Goal: Task Accomplishment & Management: Manage account settings

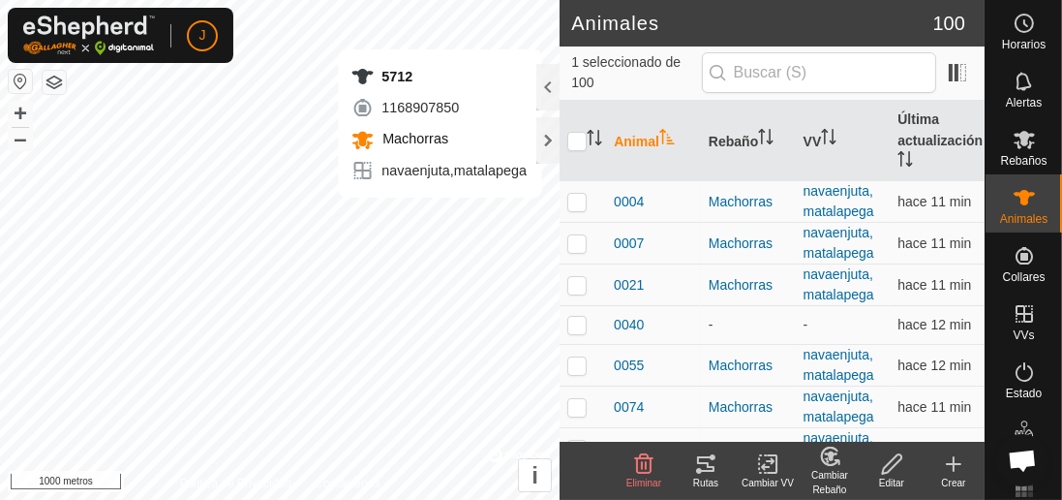
checkbox input "false"
checkbox input "true"
click at [994, 404] on div "Estado" at bounding box center [1024, 378] width 77 height 58
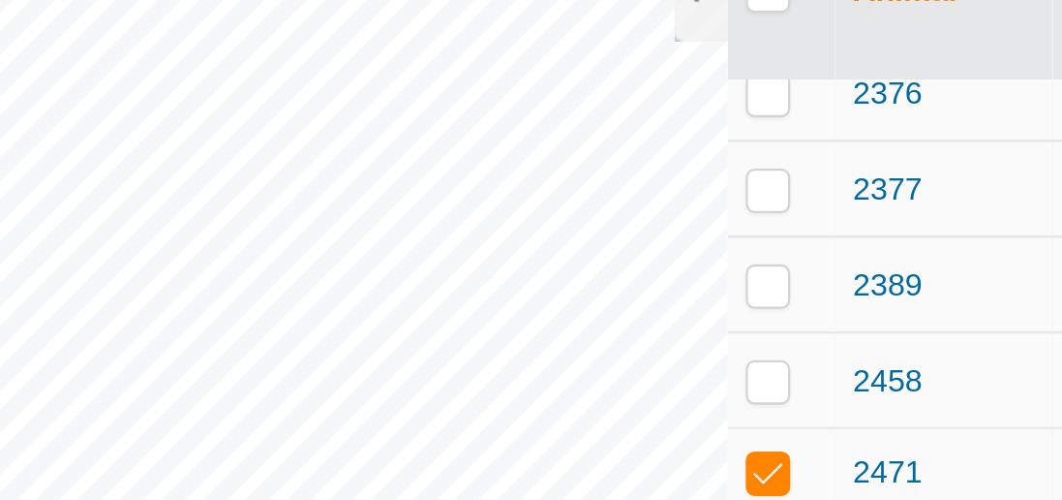
scroll to position [1304, 0]
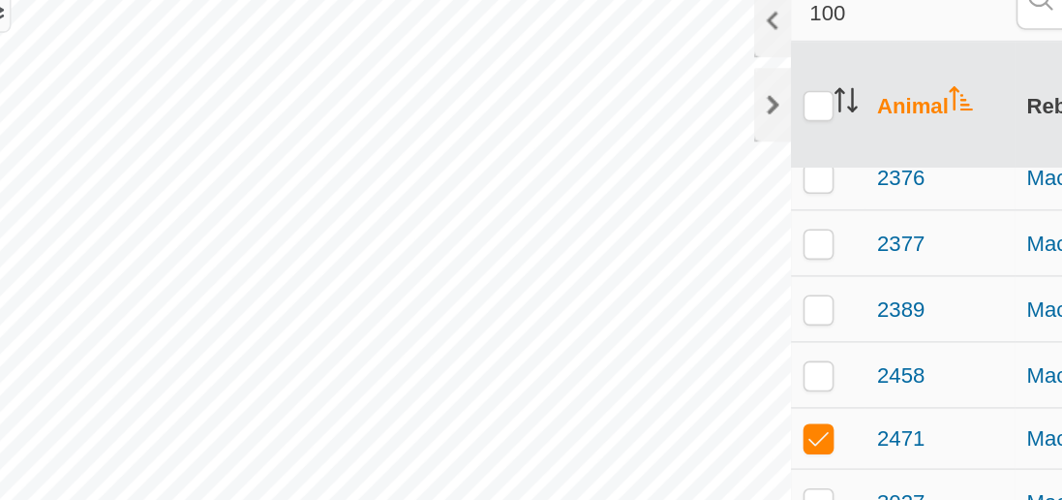
click at [551, 92] on div at bounding box center [548, 87] width 23 height 46
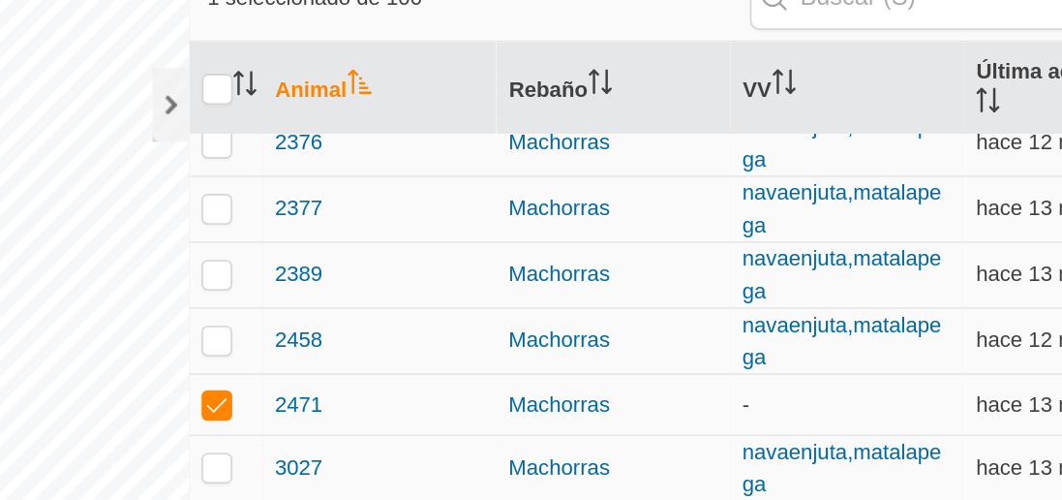
click at [730, 310] on td "-" at bounding box center [764, 329] width 148 height 39
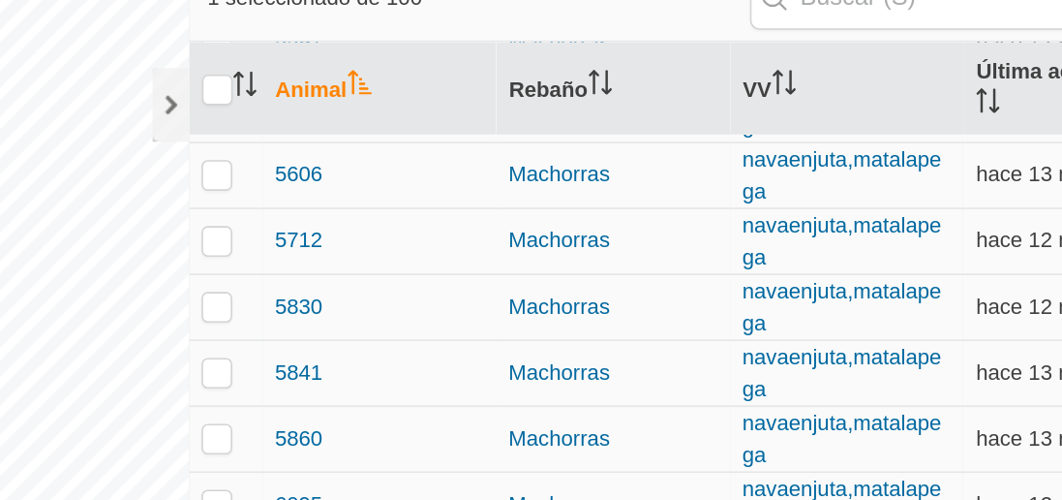
scroll to position [2654, 0]
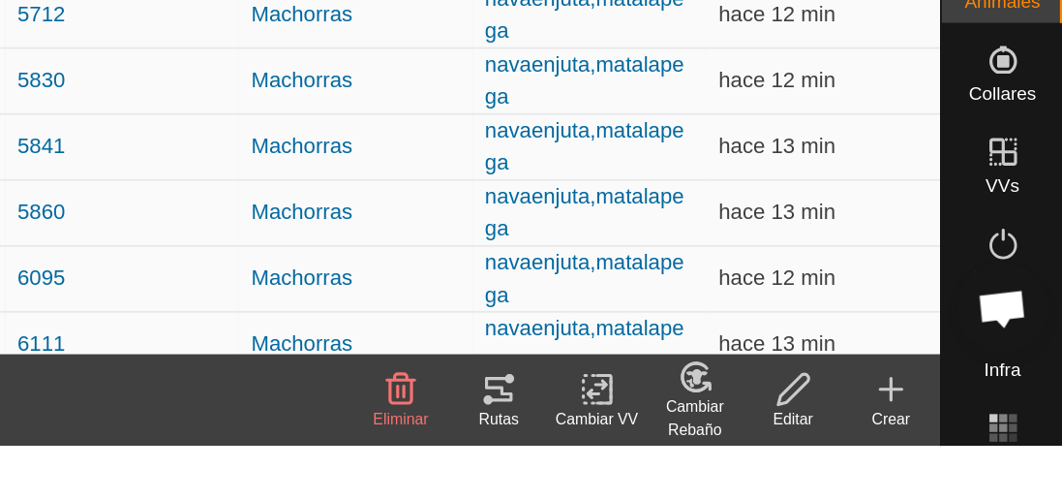
click at [770, 477] on font "Cambiar VV" at bounding box center [768, 482] width 52 height 11
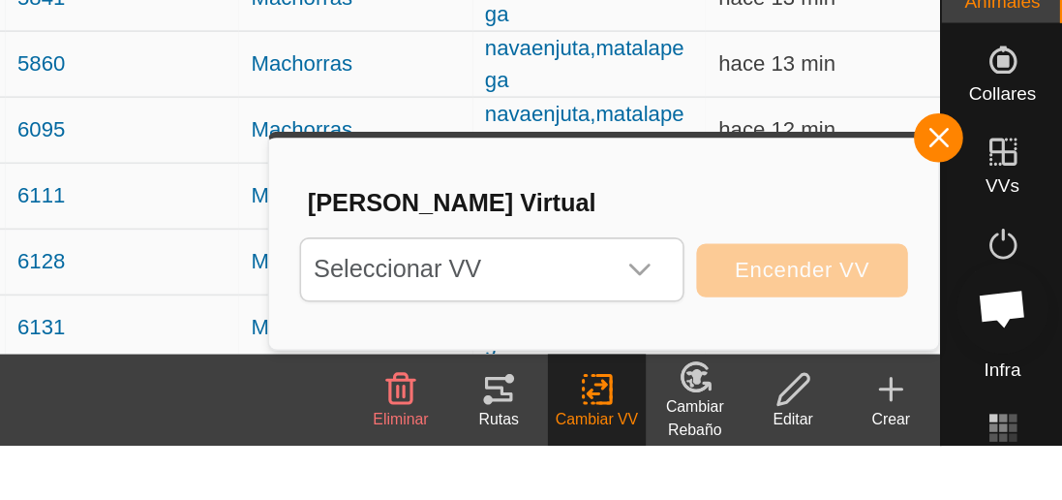
scroll to position [2749, 0]
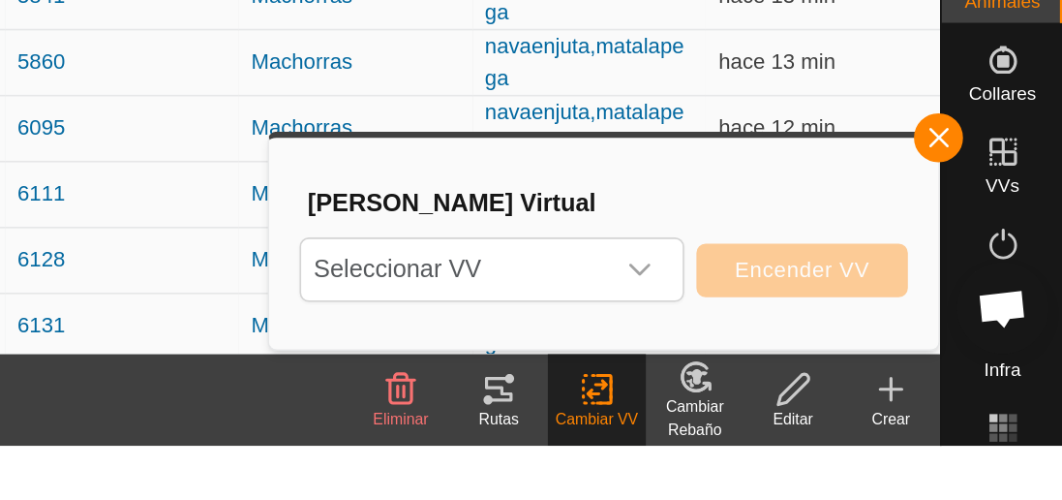
click at [796, 398] on div "disparador desplegable" at bounding box center [795, 388] width 39 height 39
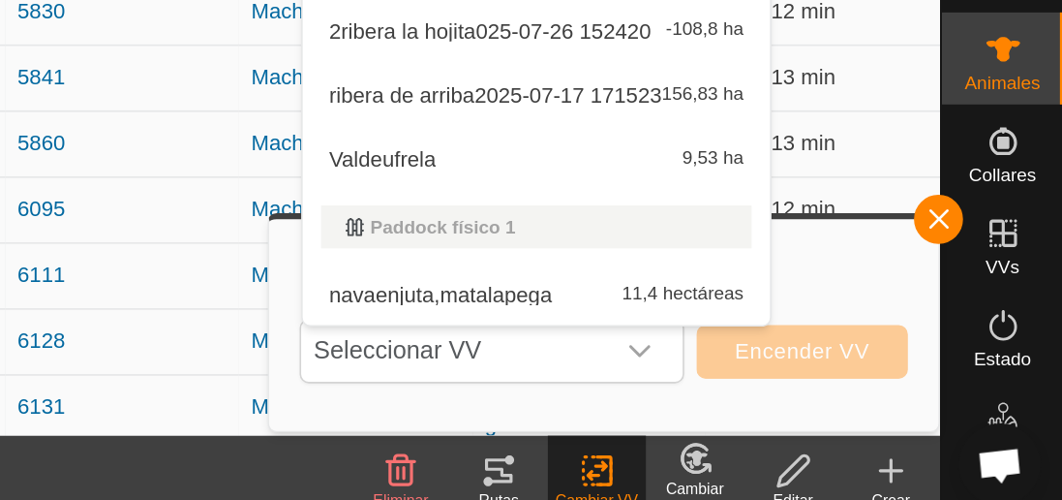
scroll to position [0, 0]
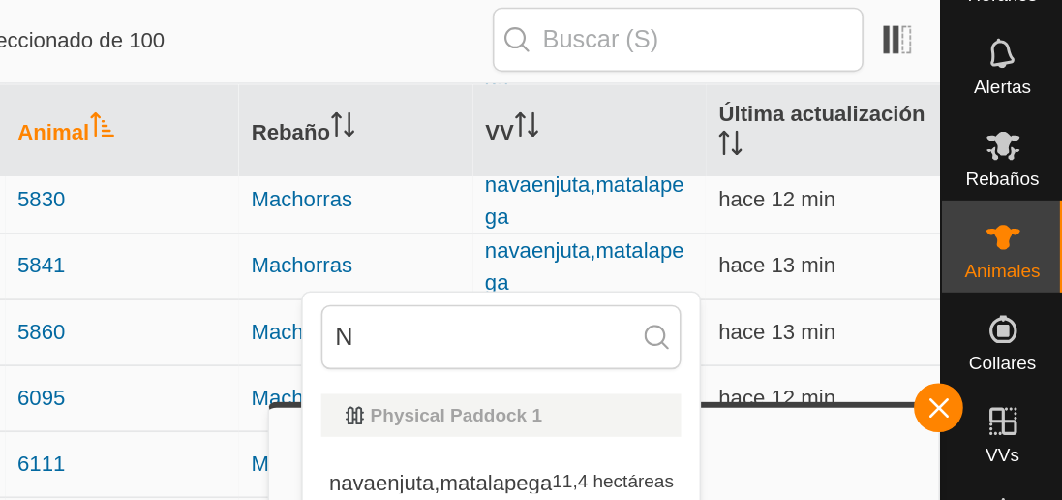
type input "Na"
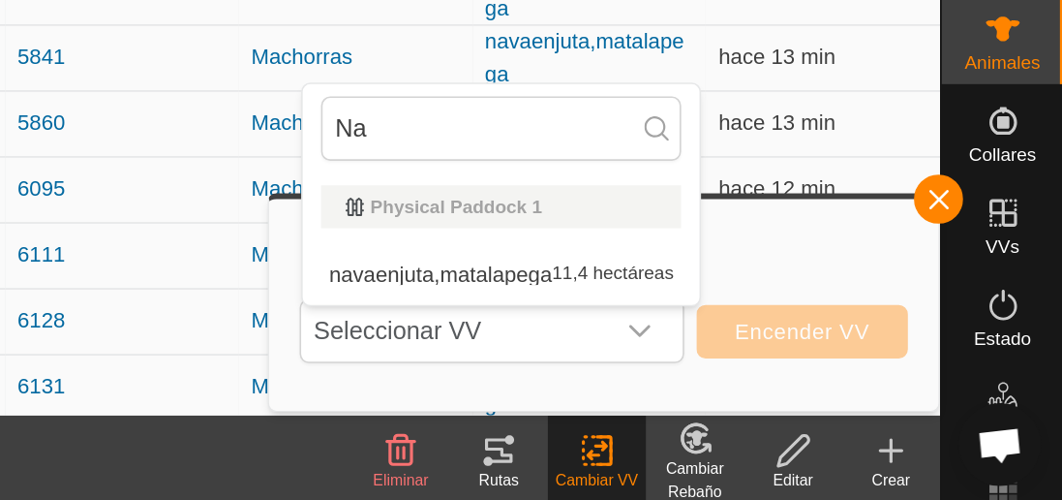
click at [779, 239] on font "navaenjuta,matalapega" at bounding box center [760, 257] width 126 height 36
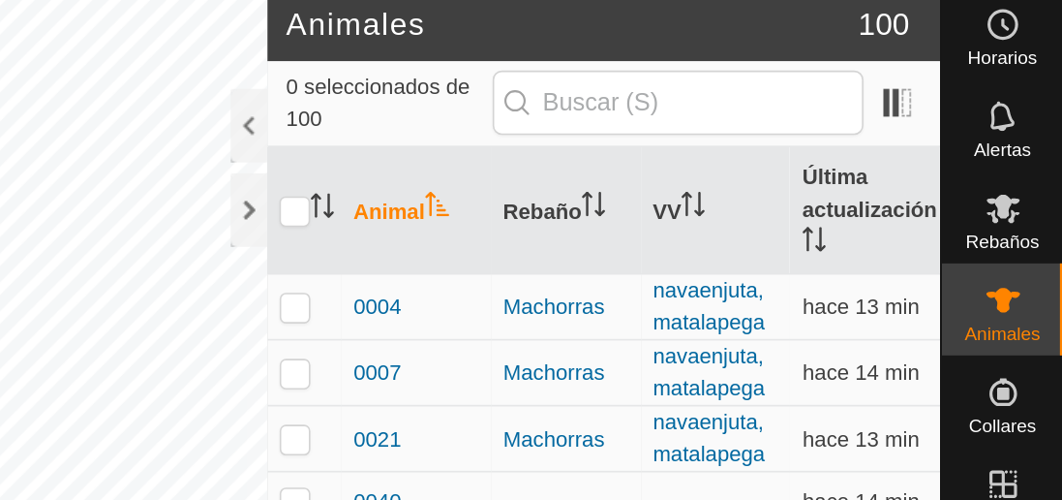
click at [548, 89] on div at bounding box center [548, 87] width 23 height 46
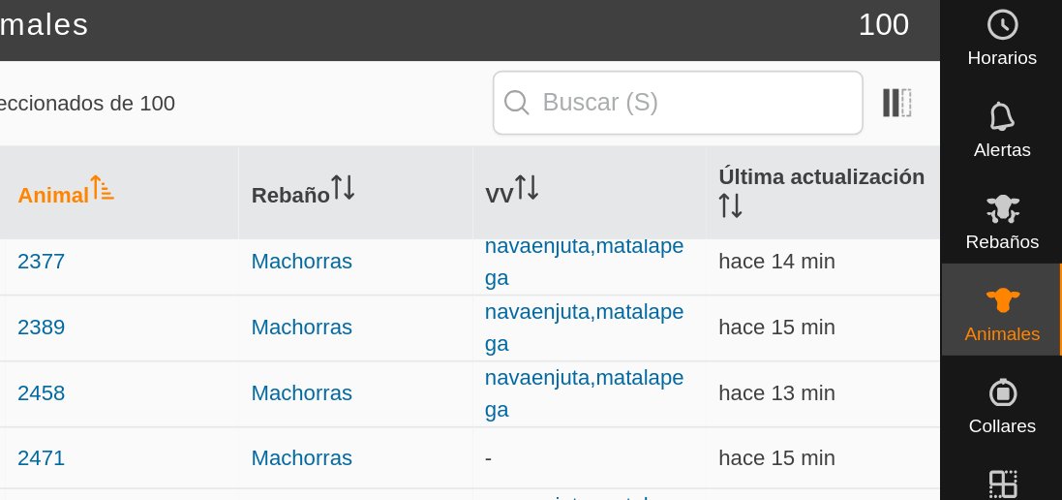
scroll to position [1337, 0]
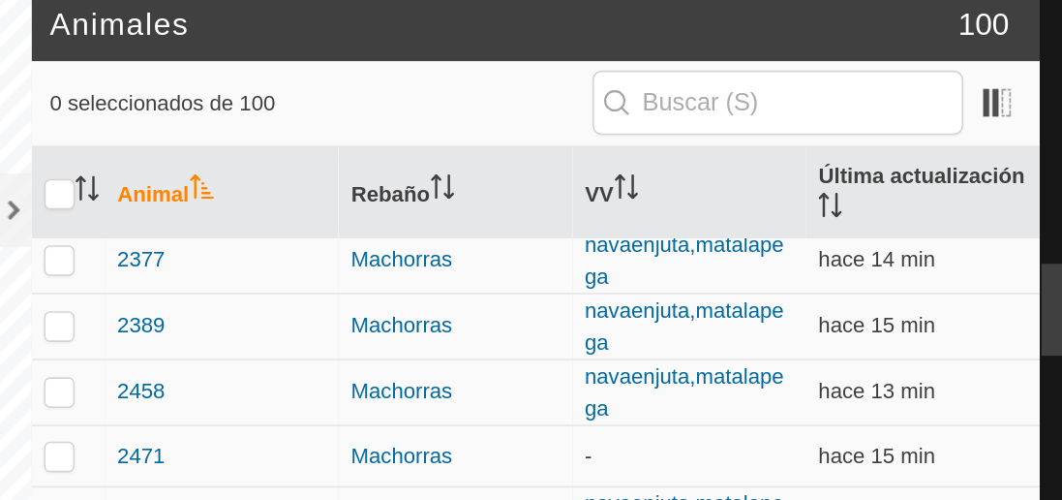
click at [366, 288] on p-checkbox at bounding box center [364, 295] width 19 height 15
checkbox input "true"
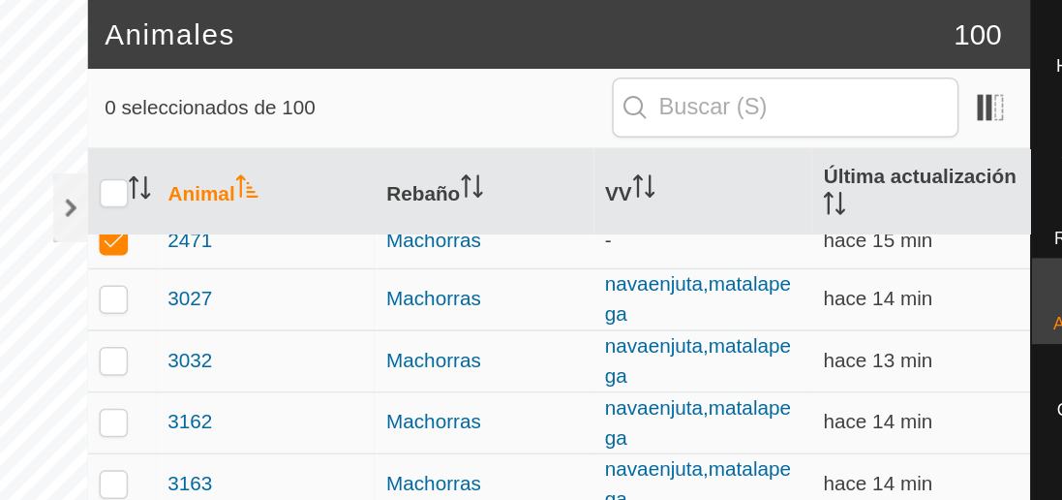
scroll to position [1472, 0]
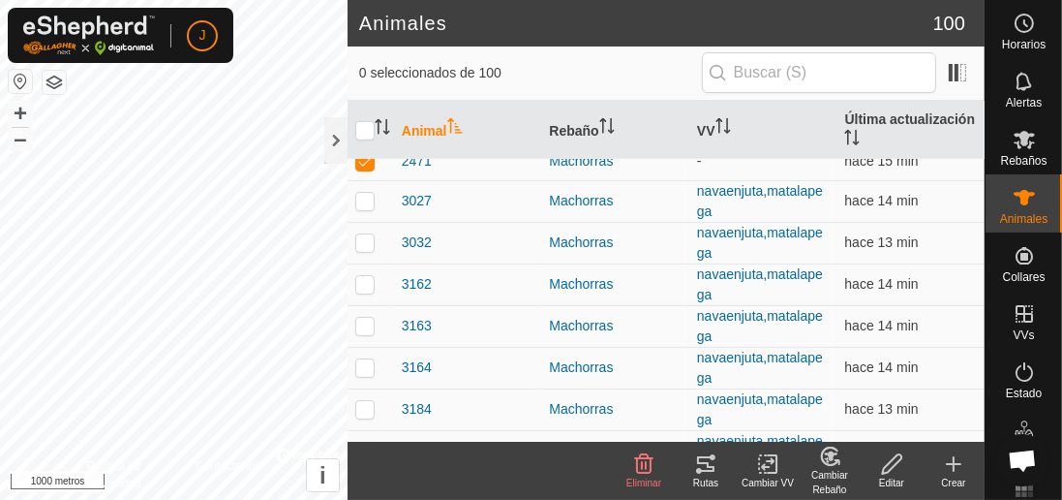
click at [764, 477] on font "Cambiar VV" at bounding box center [768, 482] width 52 height 11
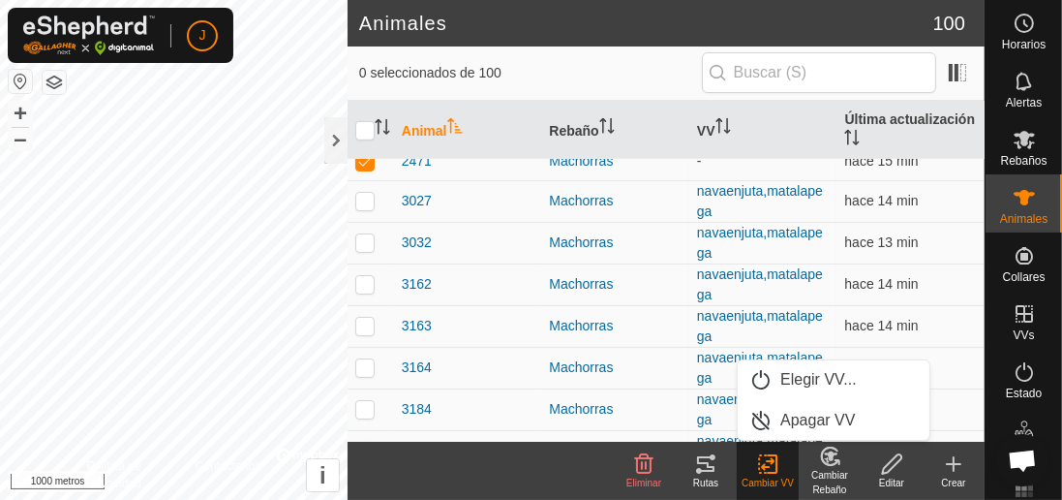
click at [818, 381] on font "Elegir VV..." at bounding box center [819, 379] width 77 height 16
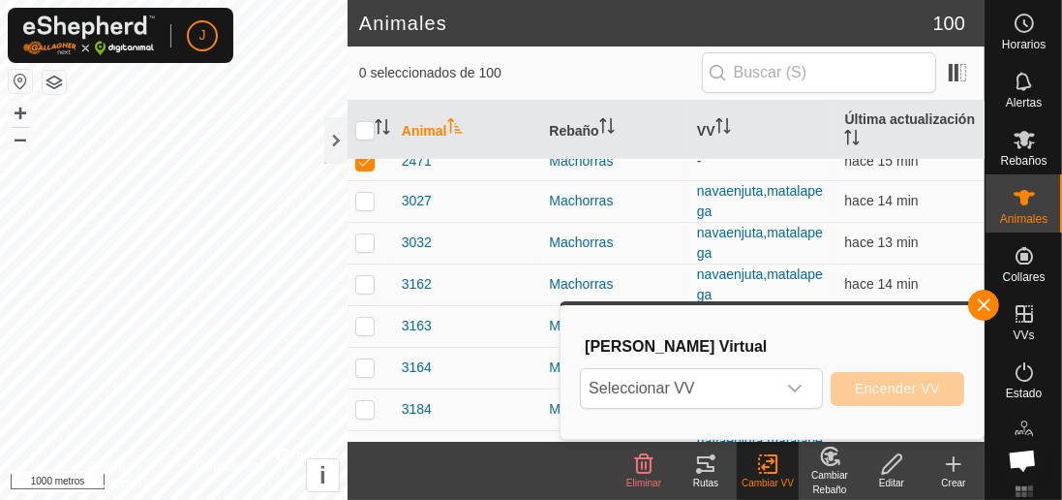
click at [787, 396] on div "disparador desplegable" at bounding box center [795, 388] width 39 height 39
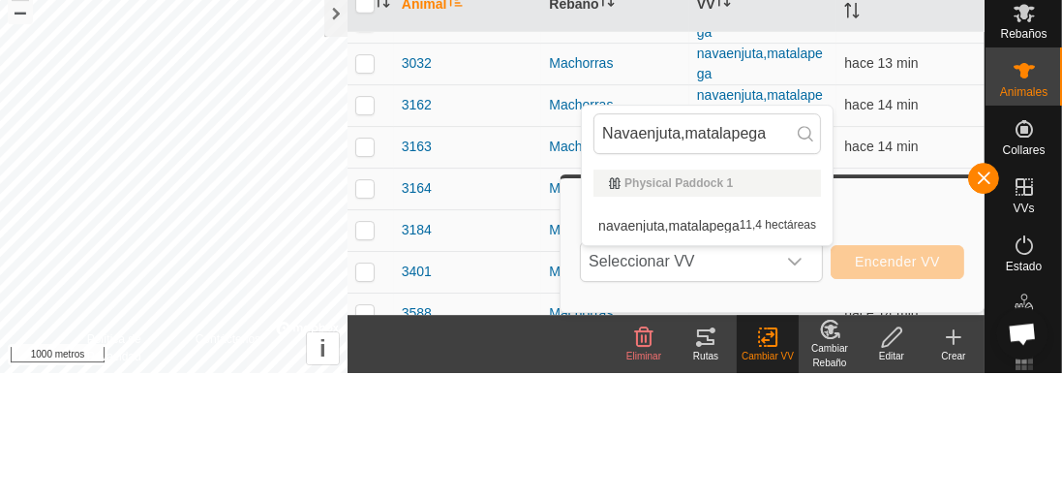
scroll to position [1539, 0]
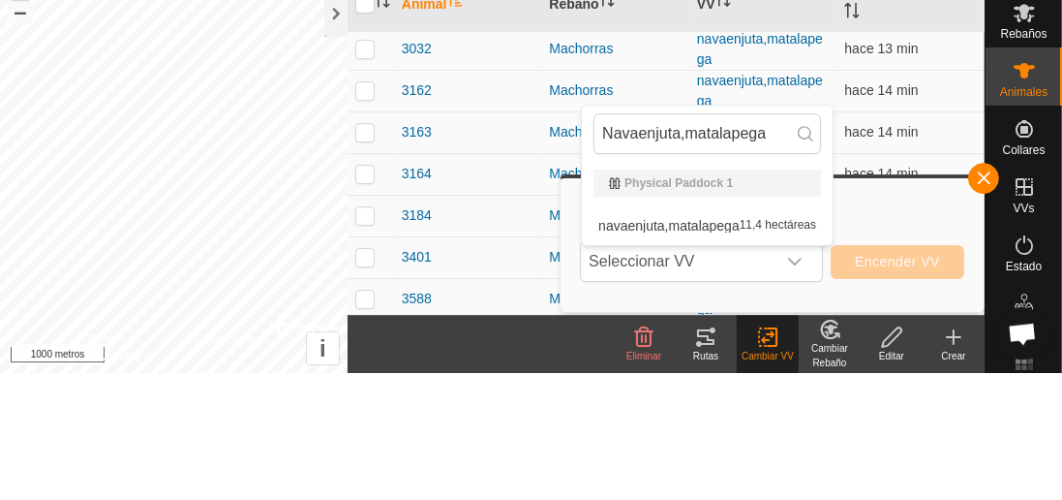
type input "Navaenjuta,matalapega"
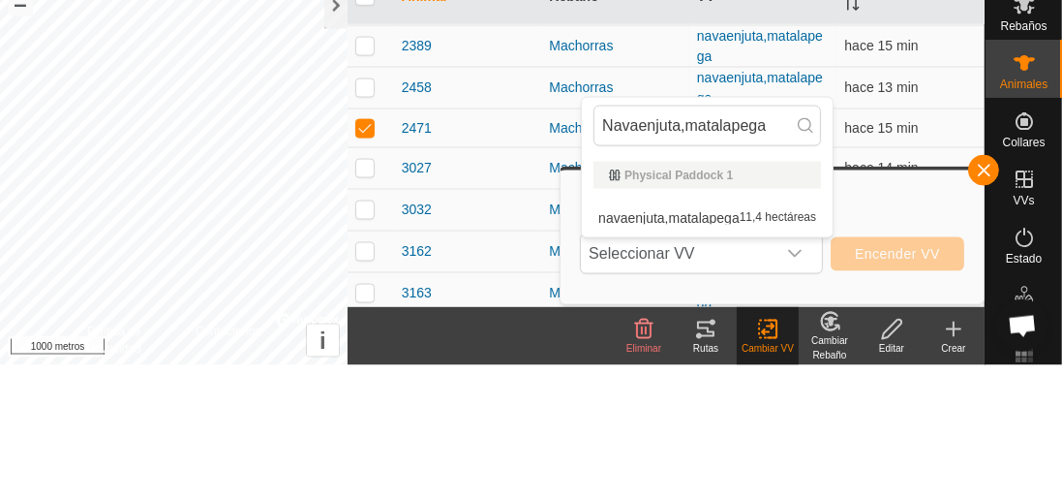
scroll to position [1375, 0]
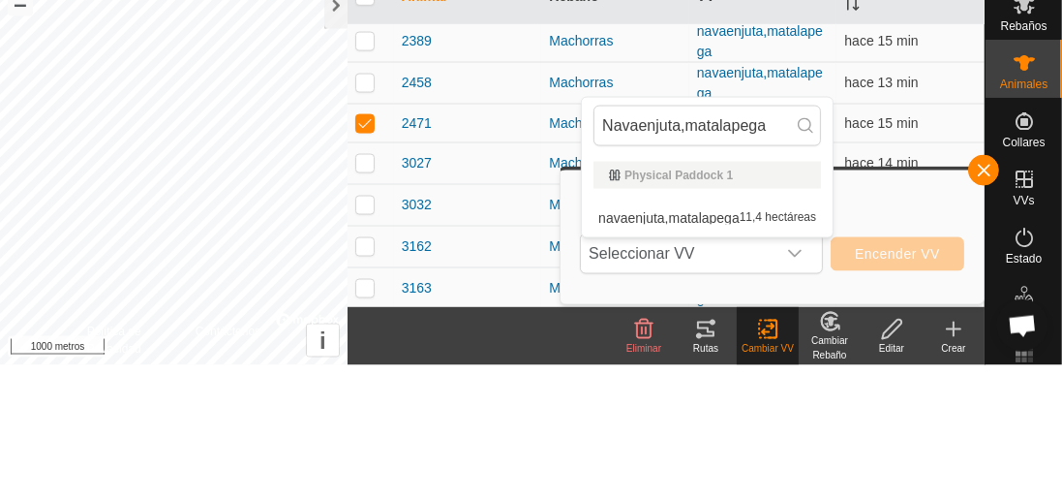
click at [815, 262] on input "Navaenjuta,matalapega" at bounding box center [708, 260] width 228 height 41
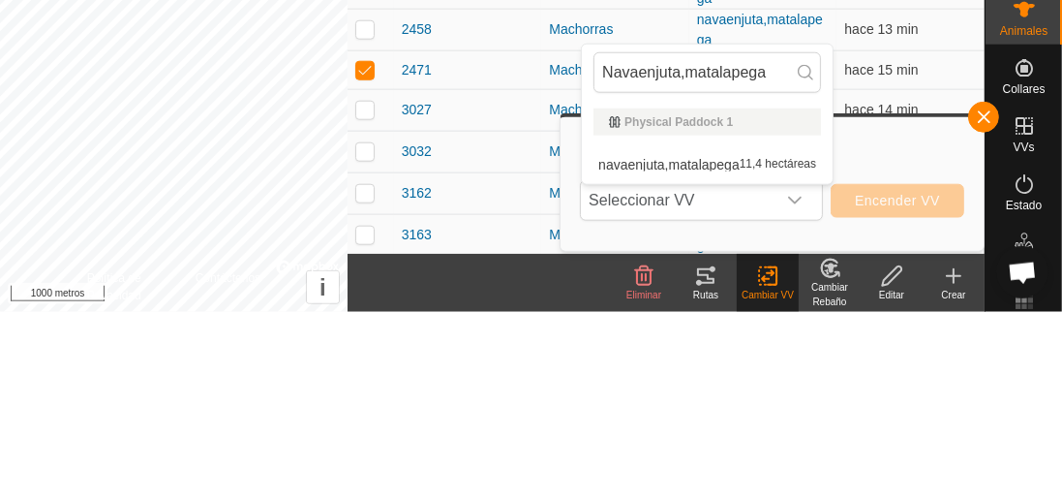
click at [985, 312] on span "button" at bounding box center [983, 304] width 15 height 15
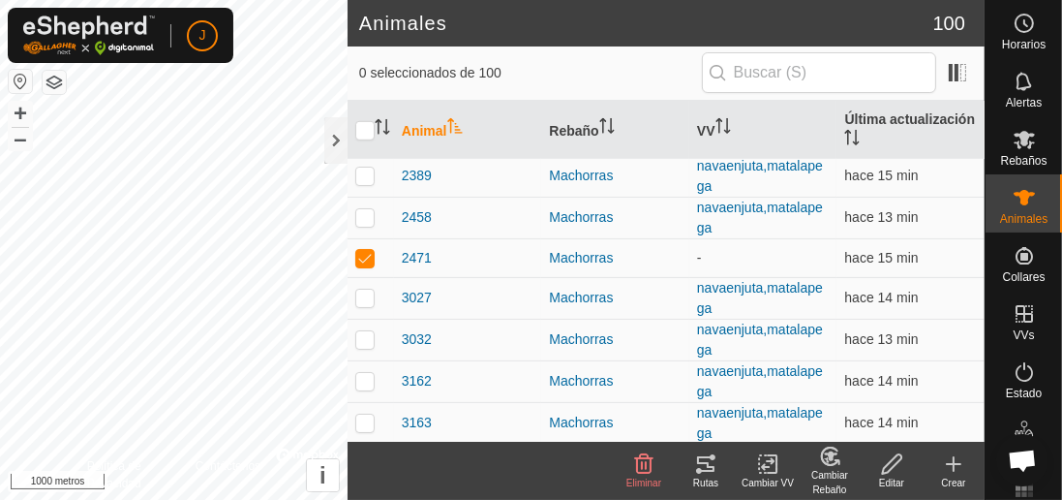
click at [762, 478] on font "Cambiar VV" at bounding box center [768, 482] width 52 height 11
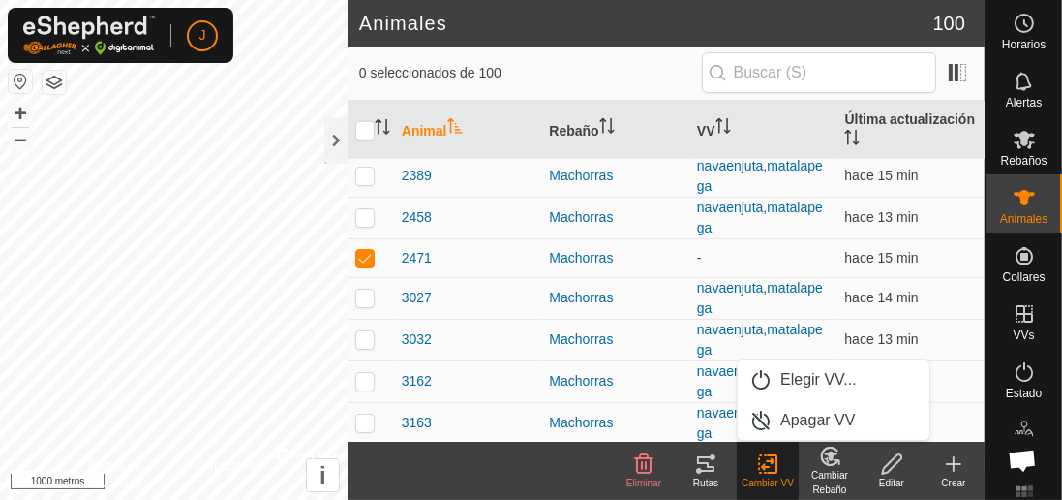
click at [831, 381] on font "Elegir VV..." at bounding box center [819, 379] width 77 height 16
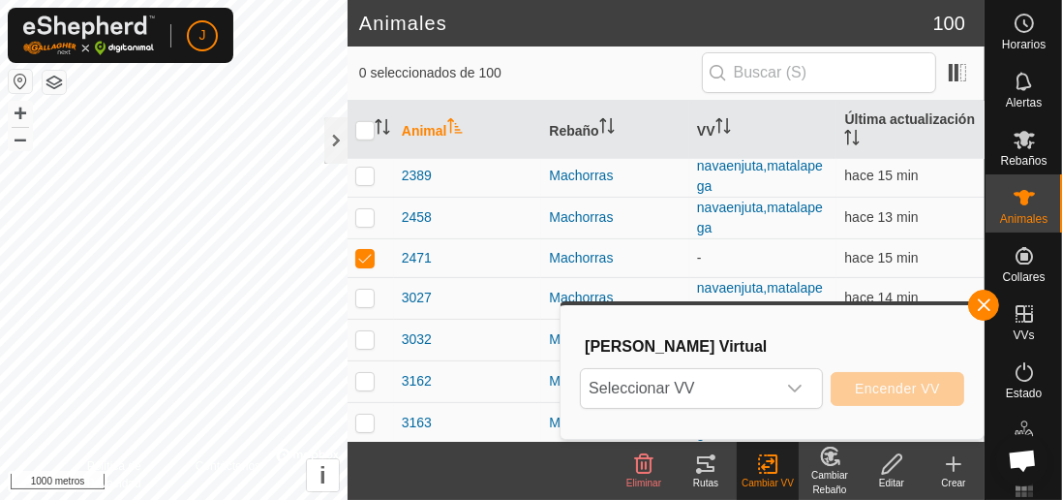
click at [793, 392] on icon "disparador desplegable" at bounding box center [794, 388] width 15 height 15
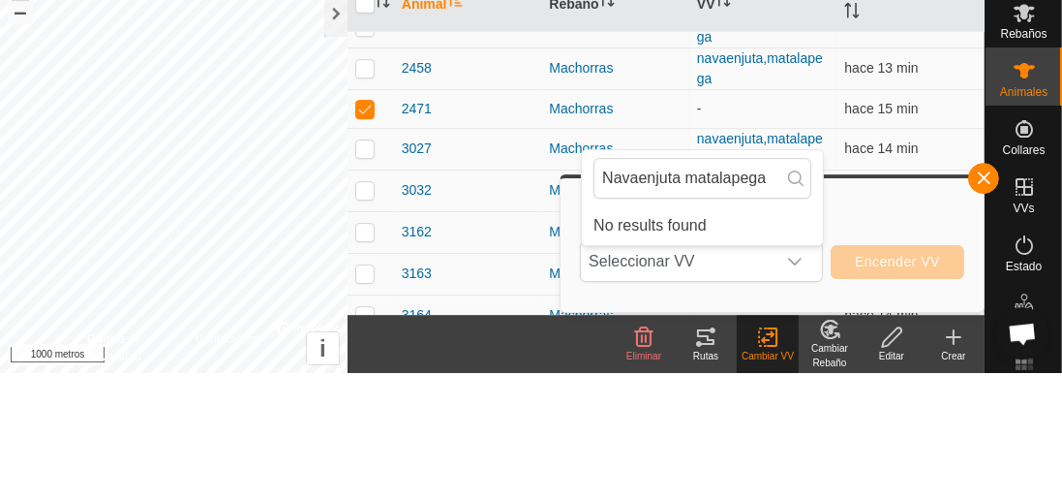
scroll to position [1412, 0]
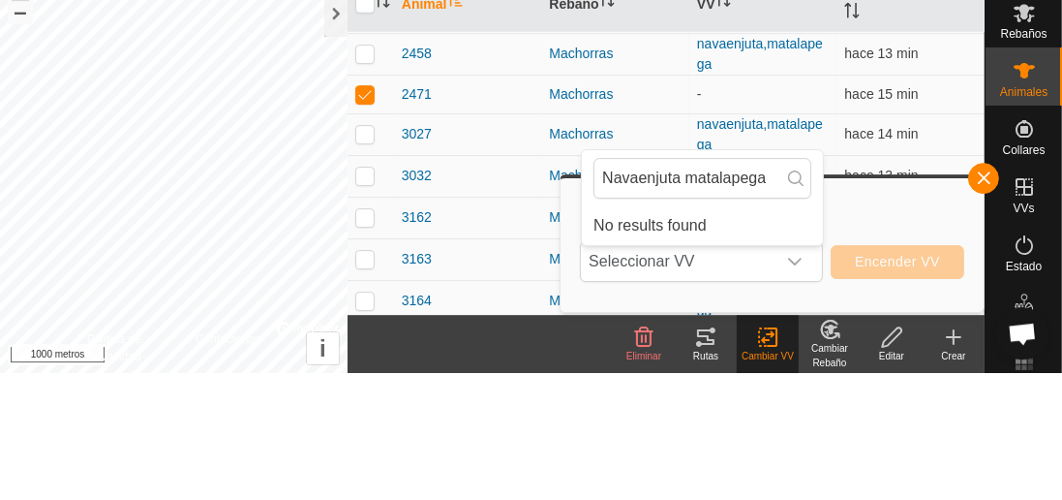
type input "Navaenjuta matalapega"
click at [771, 205] on td "-" at bounding box center [764, 220] width 148 height 39
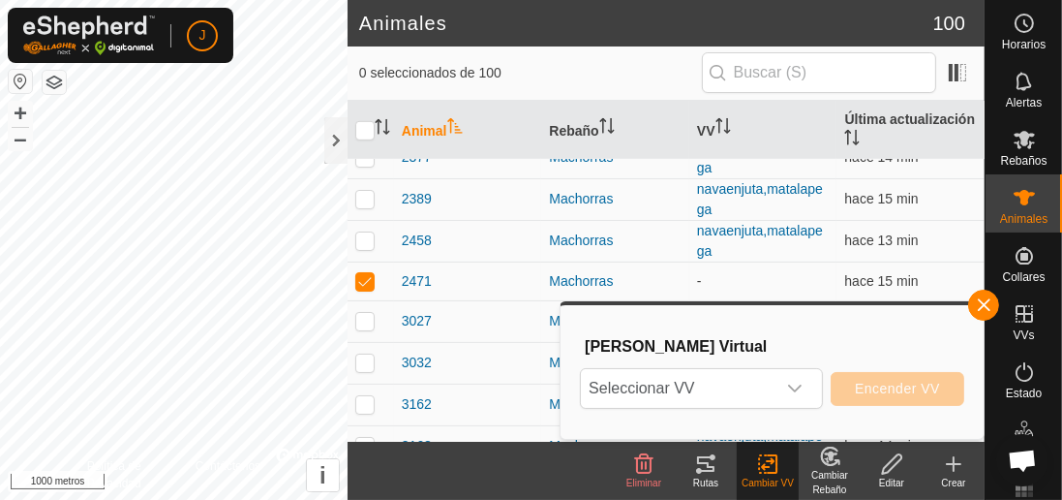
scroll to position [1362, 0]
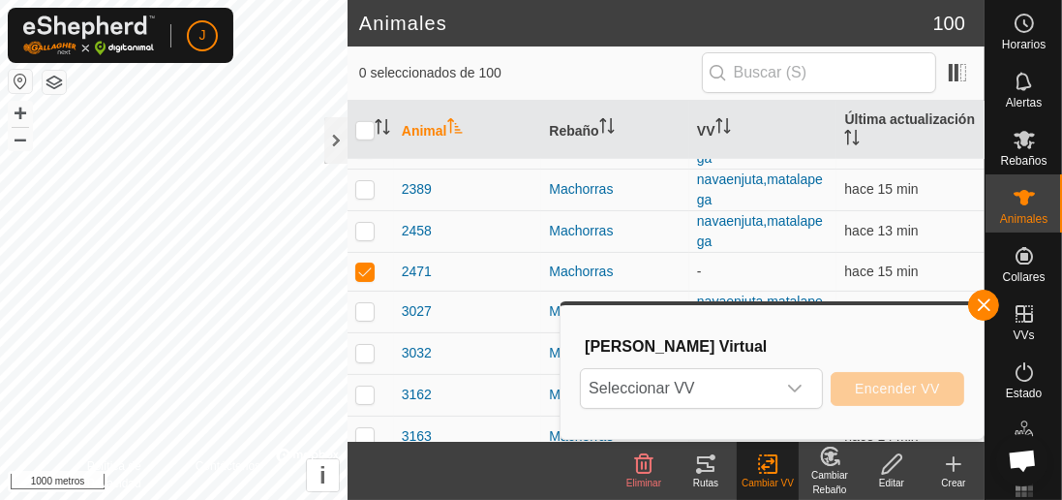
click at [787, 398] on div "disparador desplegable" at bounding box center [795, 388] width 39 height 39
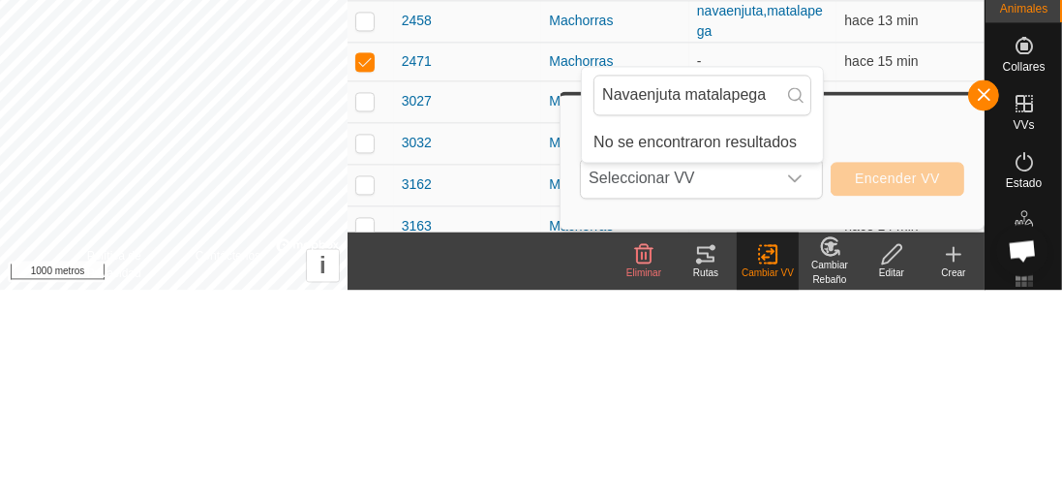
click at [735, 316] on input "Navaenjuta matalapega" at bounding box center [703, 305] width 218 height 41
click at [808, 315] on input "Navaenjuta matalapega" at bounding box center [703, 305] width 218 height 41
click at [811, 315] on input "Navaenjuta matalapega" at bounding box center [703, 305] width 218 height 41
click at [986, 292] on button "button" at bounding box center [983, 305] width 31 height 31
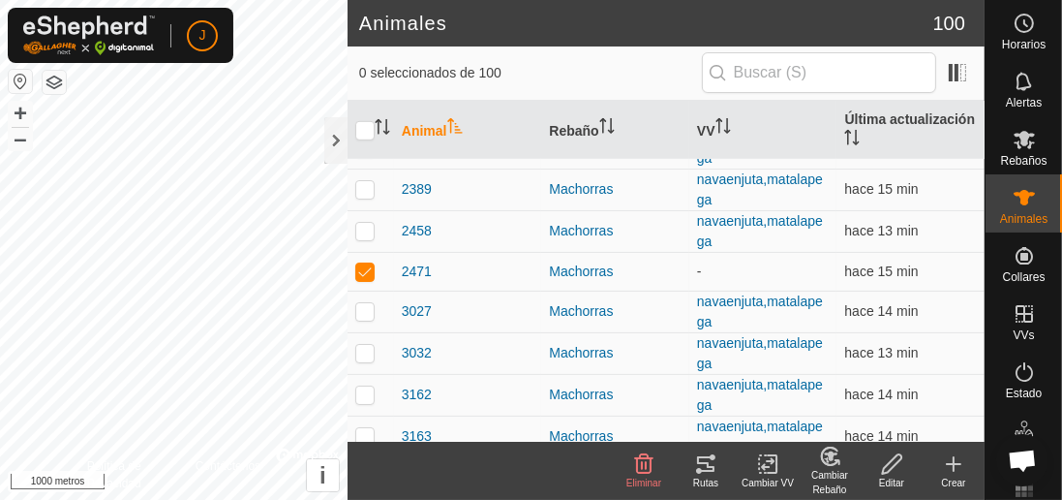
click at [760, 256] on td "-" at bounding box center [764, 271] width 148 height 39
click at [721, 259] on td "-" at bounding box center [764, 271] width 148 height 39
click at [767, 474] on icon at bounding box center [768, 463] width 24 height 23
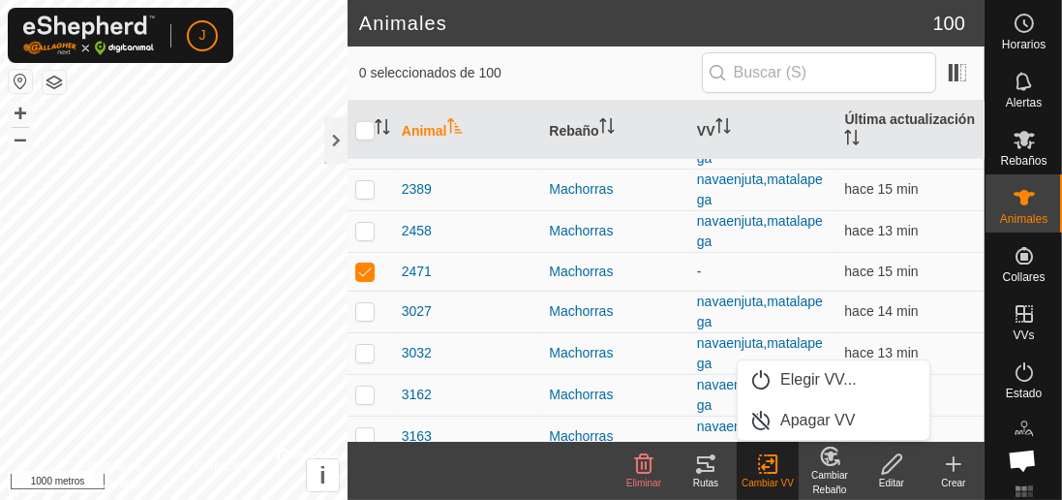
click at [817, 381] on font "Elegir VV..." at bounding box center [819, 379] width 77 height 16
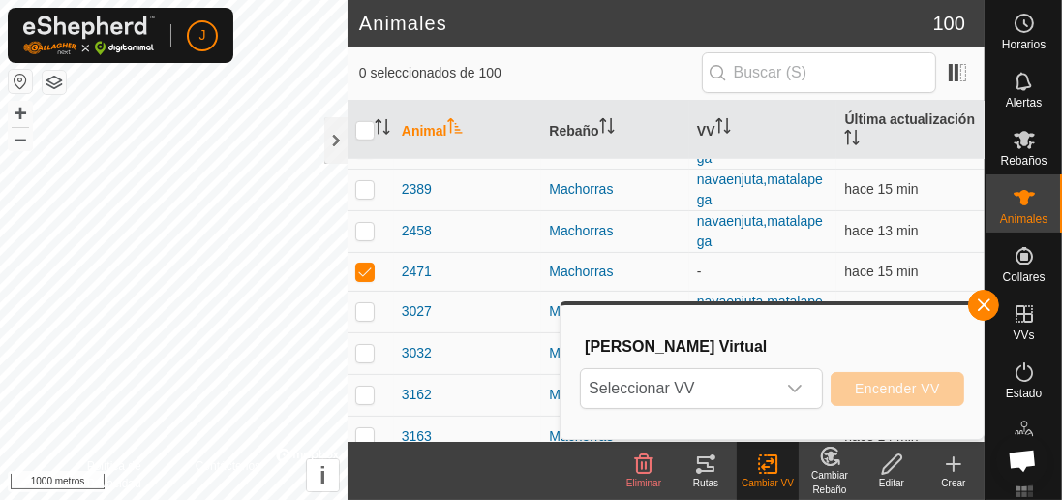
click at [774, 389] on span "Seleccionar VV" at bounding box center [678, 388] width 195 height 39
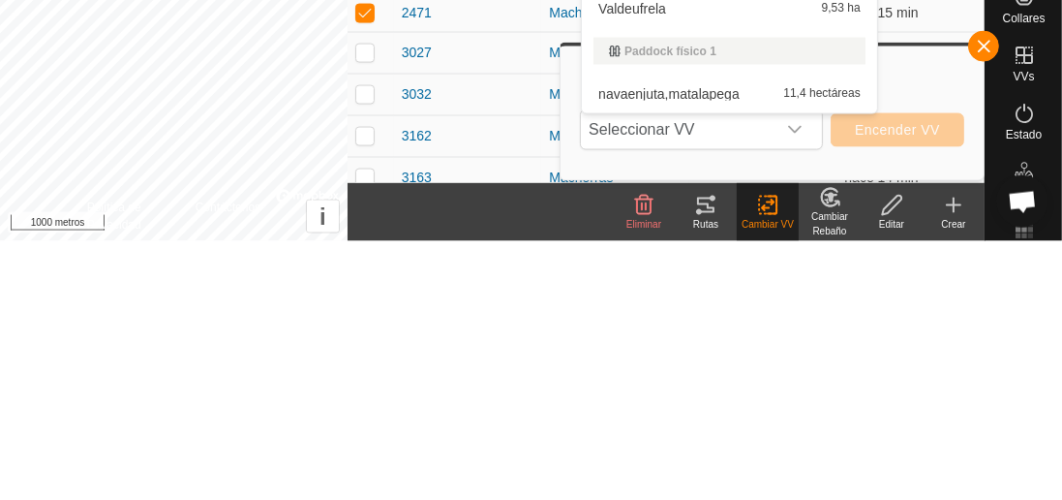
click at [711, 353] on font "navaenjuta,matalapega" at bounding box center [669, 352] width 141 height 15
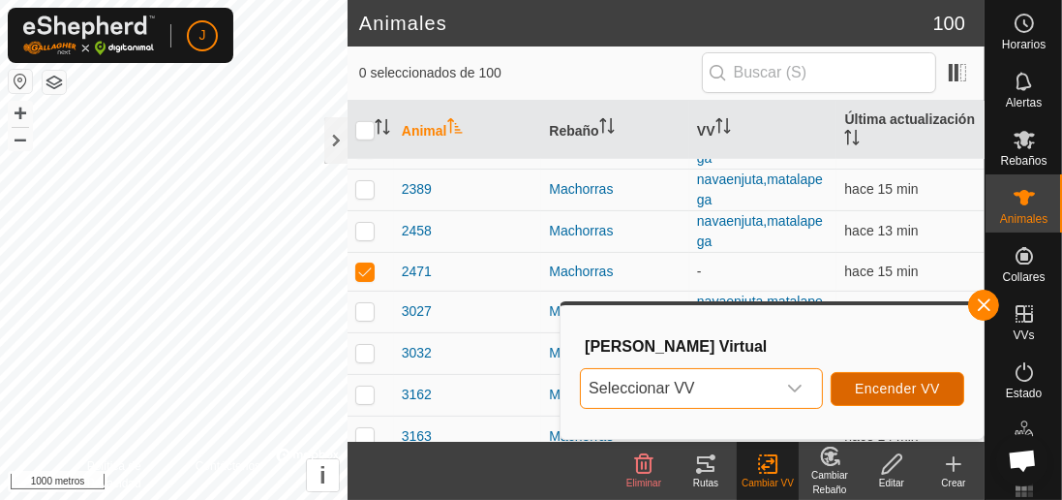
click at [918, 391] on font "Encender VV" at bounding box center [897, 388] width 85 height 15
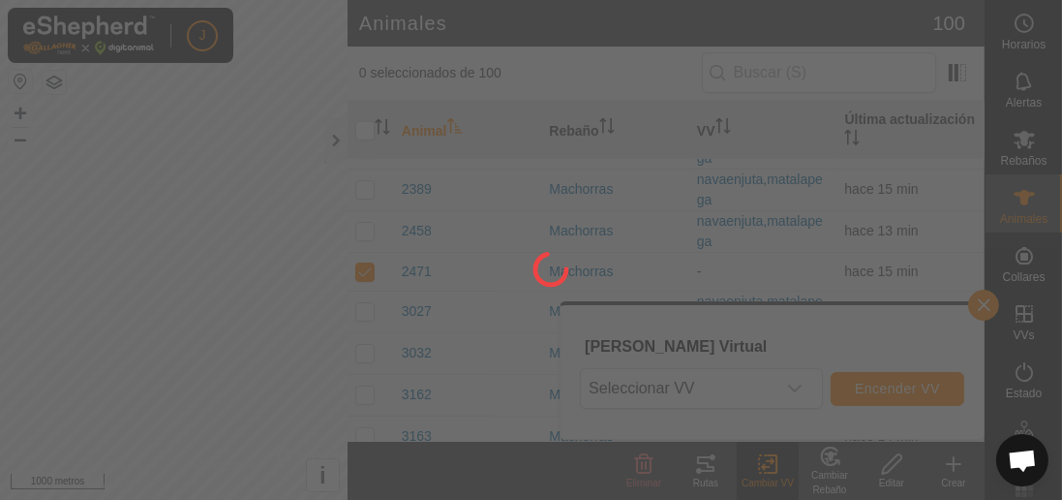
click at [891, 392] on div at bounding box center [531, 250] width 1062 height 500
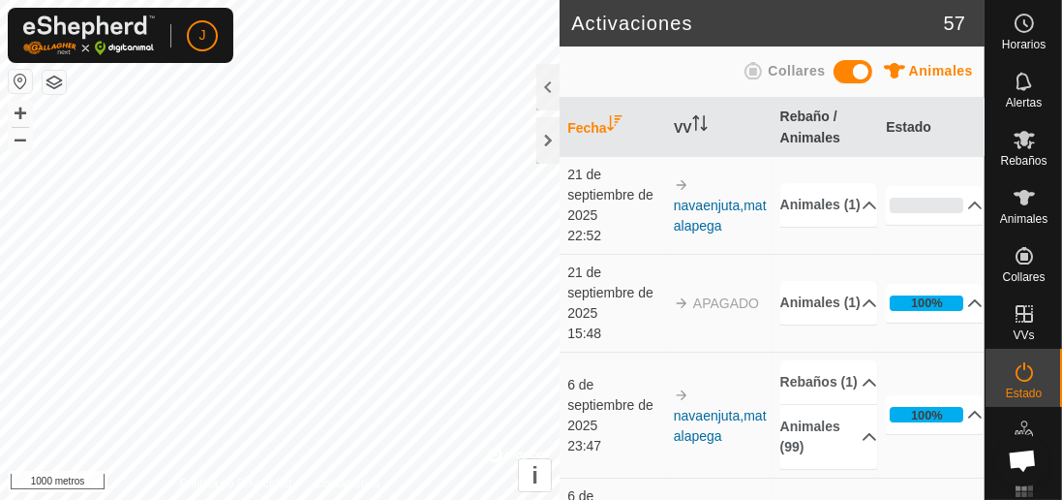
click at [546, 83] on div at bounding box center [548, 87] width 23 height 46
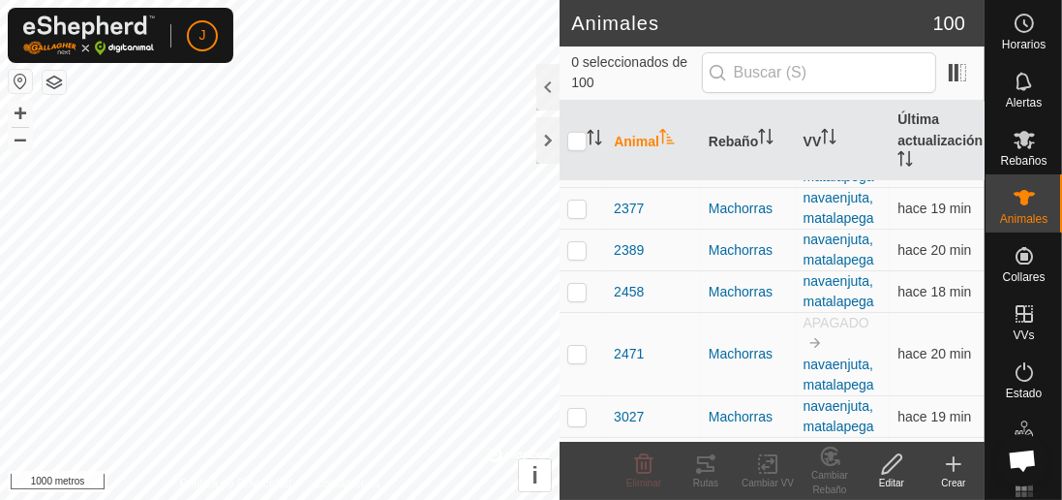
scroll to position [1321, 0]
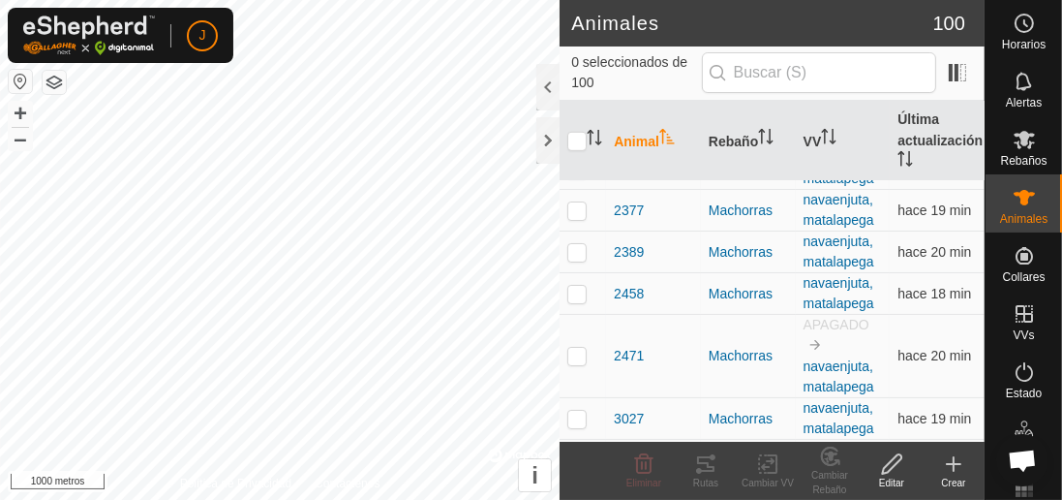
click at [896, 278] on td "hace 18 min" at bounding box center [937, 294] width 95 height 42
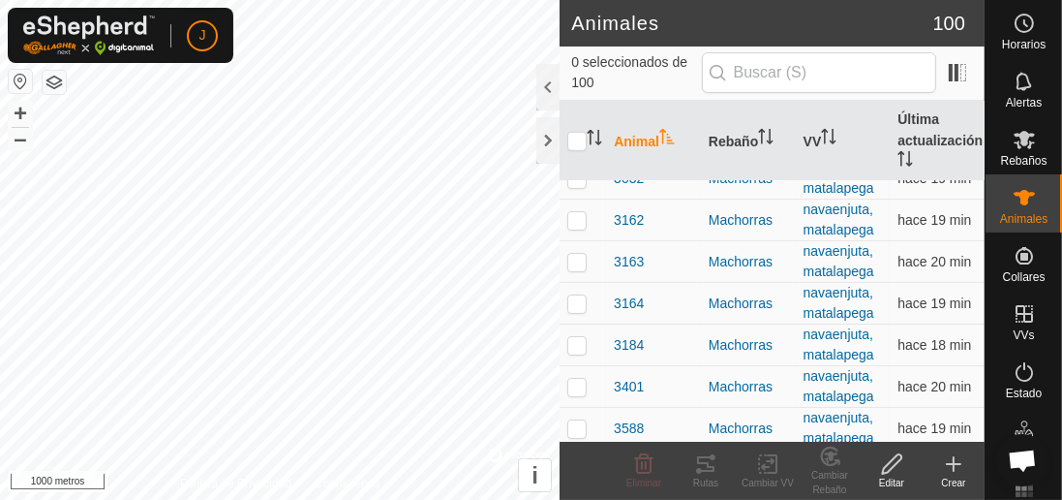
scroll to position [1608, 0]
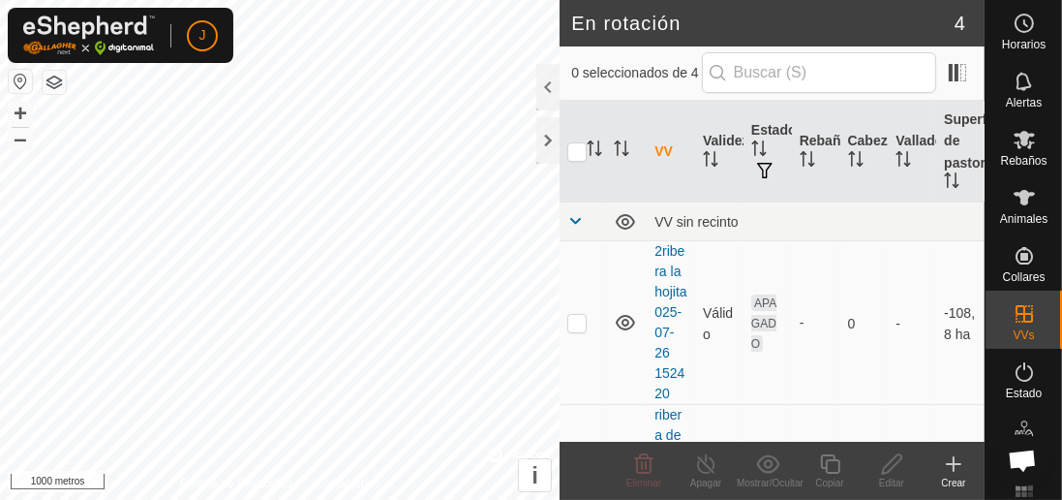
click at [548, 84] on div at bounding box center [548, 87] width 23 height 46
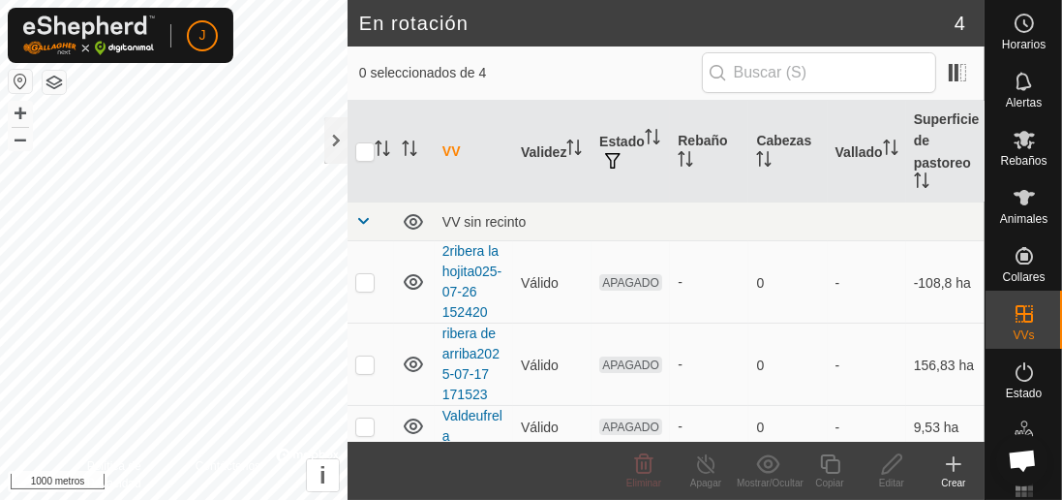
click at [334, 142] on div at bounding box center [335, 140] width 23 height 46
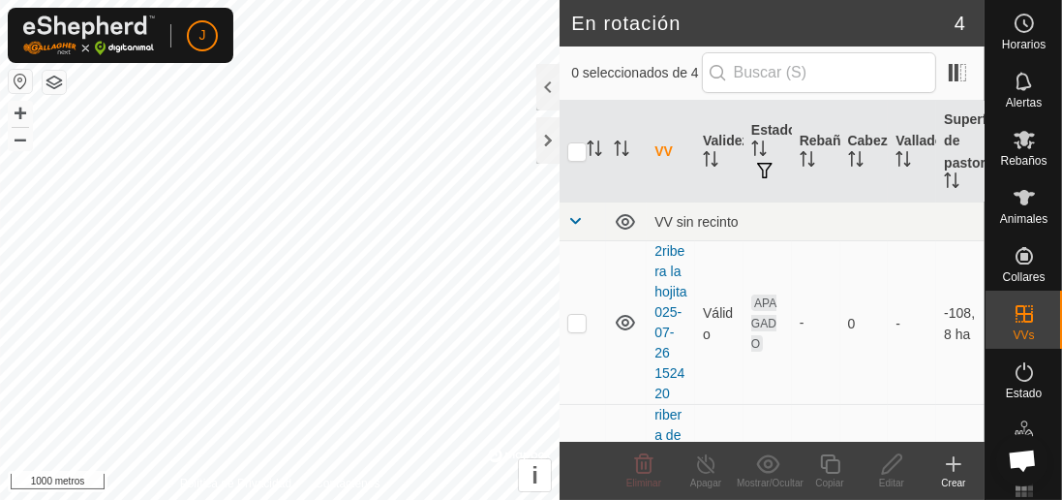
click at [802, 477] on div "Copiar" at bounding box center [830, 483] width 62 height 15
click at [549, 143] on div at bounding box center [548, 140] width 23 height 46
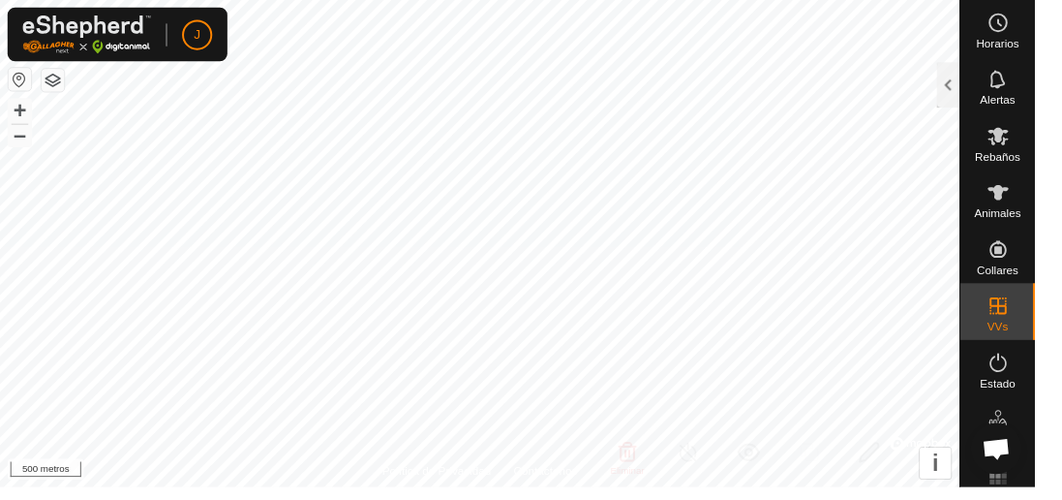
click at [998, 478] on div "Mapa de Calor" at bounding box center [1024, 500] width 77 height 70
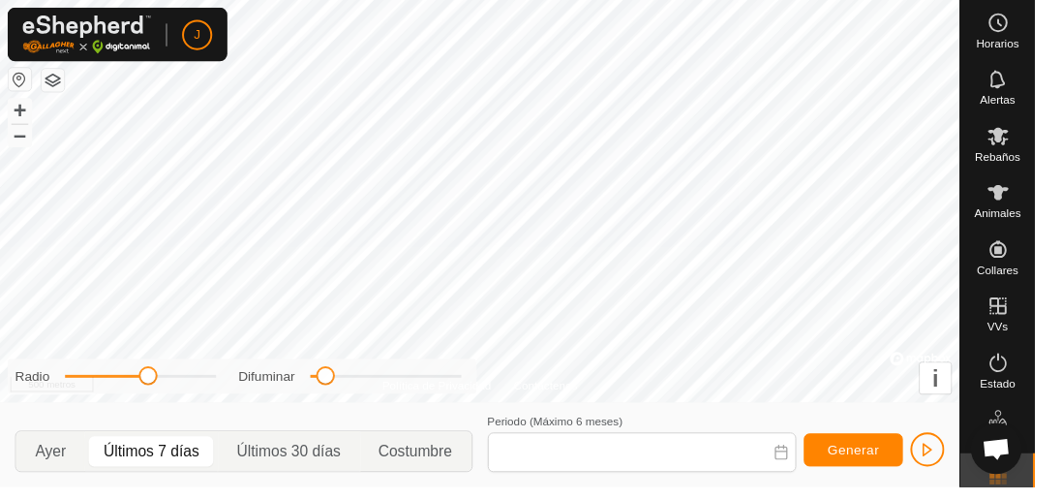
type input "14 Sep, 2025 - 20 Sep, 2025"
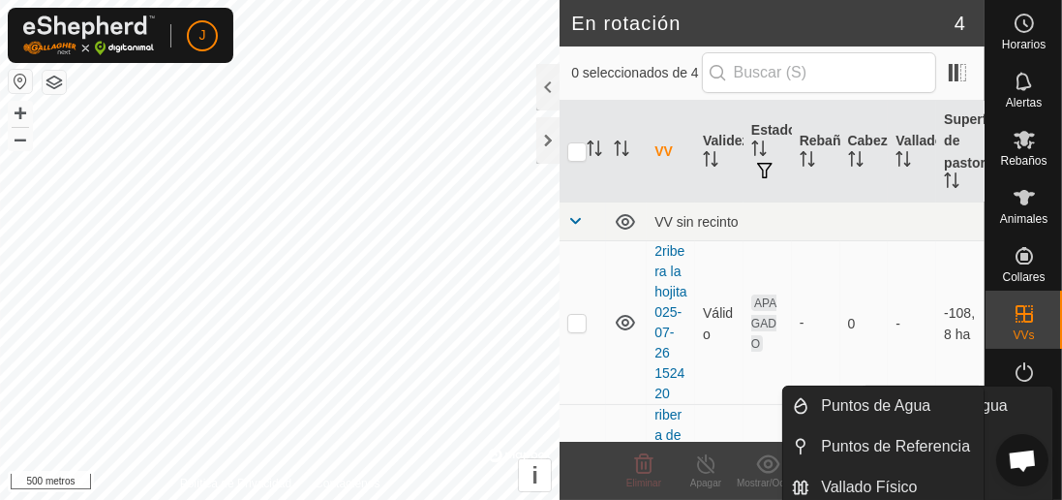
scroll to position [27, 0]
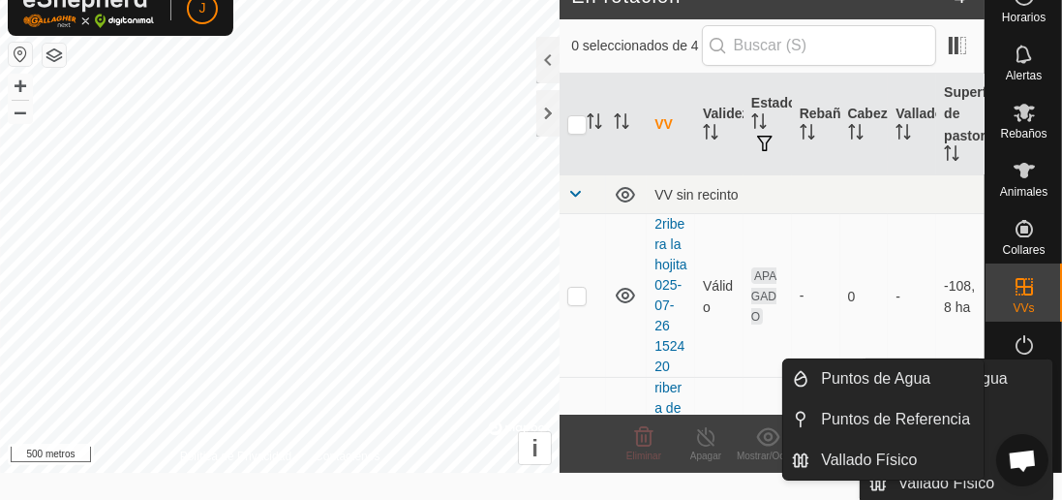
click at [551, 138] on div at bounding box center [548, 90] width 23 height 107
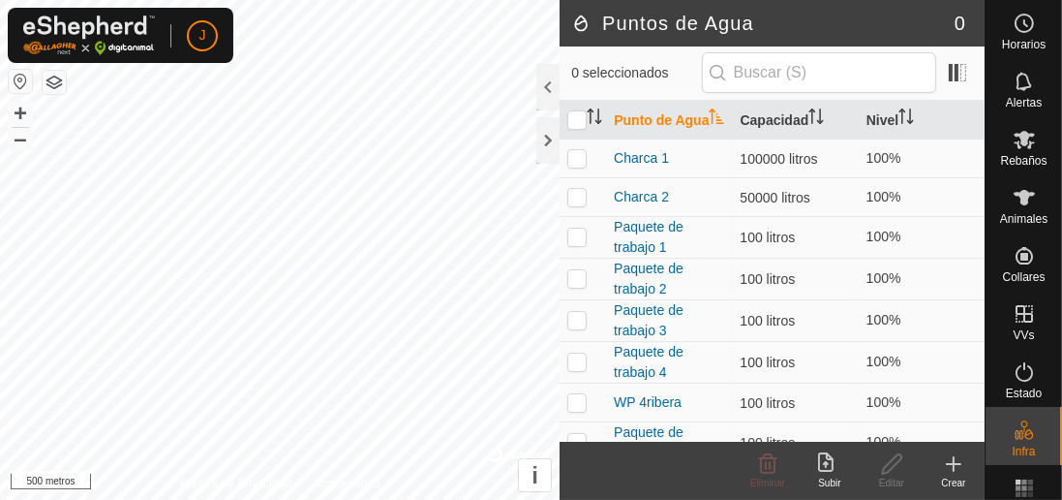
click at [546, 140] on div at bounding box center [548, 140] width 23 height 46
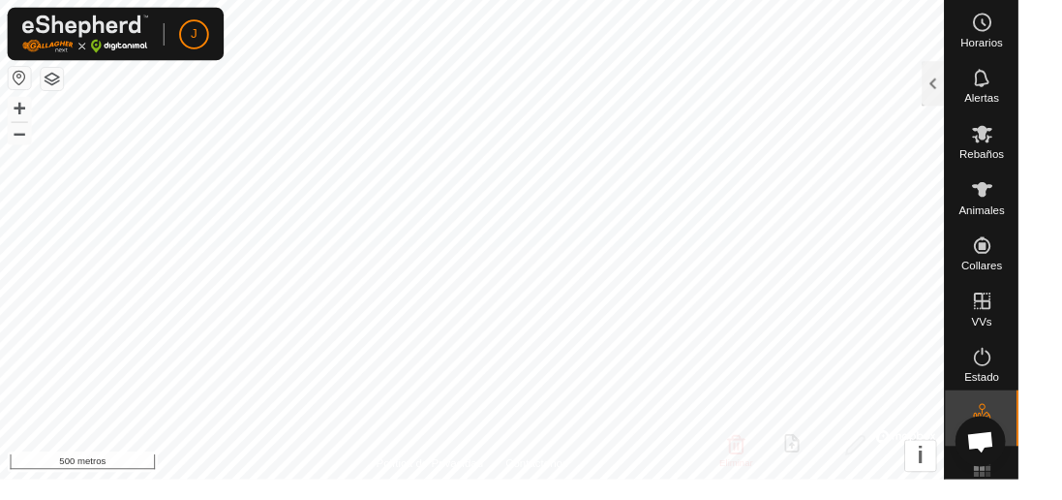
scroll to position [8, 0]
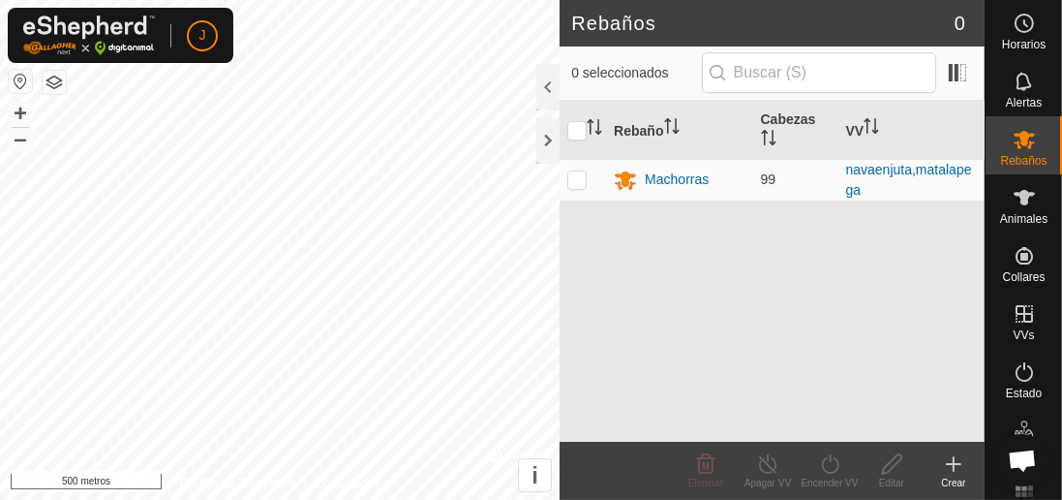
click at [1012, 221] on font "Animales" at bounding box center [1023, 219] width 47 height 14
click at [955, 464] on icon at bounding box center [954, 464] width 14 height 0
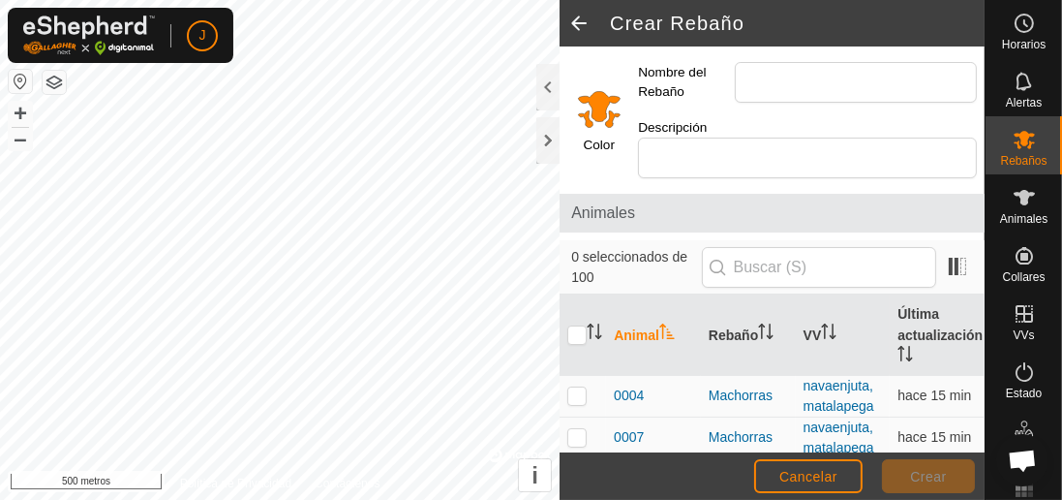
click at [547, 144] on div at bounding box center [548, 140] width 23 height 46
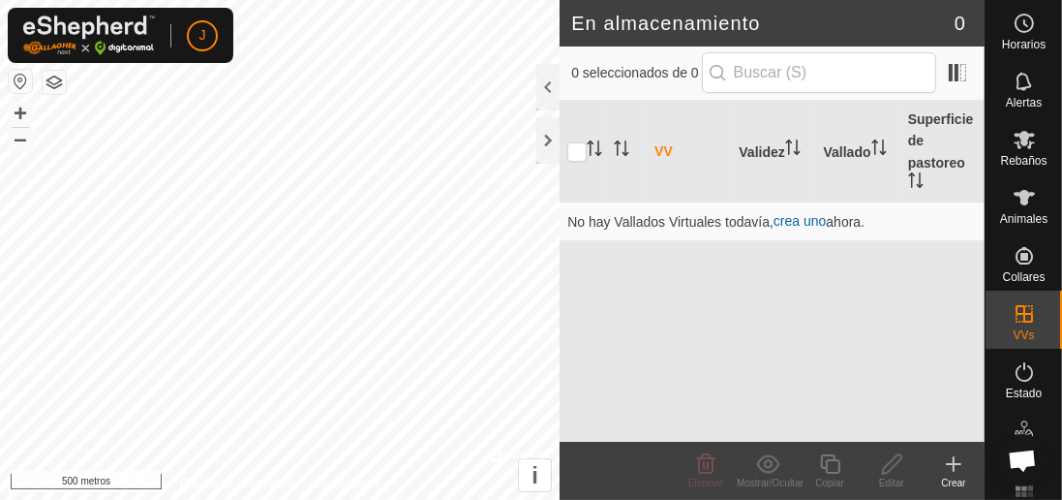
click at [1012, 474] on span "Chat abierto" at bounding box center [1022, 461] width 31 height 25
click at [547, 149] on div at bounding box center [548, 140] width 23 height 46
click at [550, 139] on div at bounding box center [548, 140] width 23 height 46
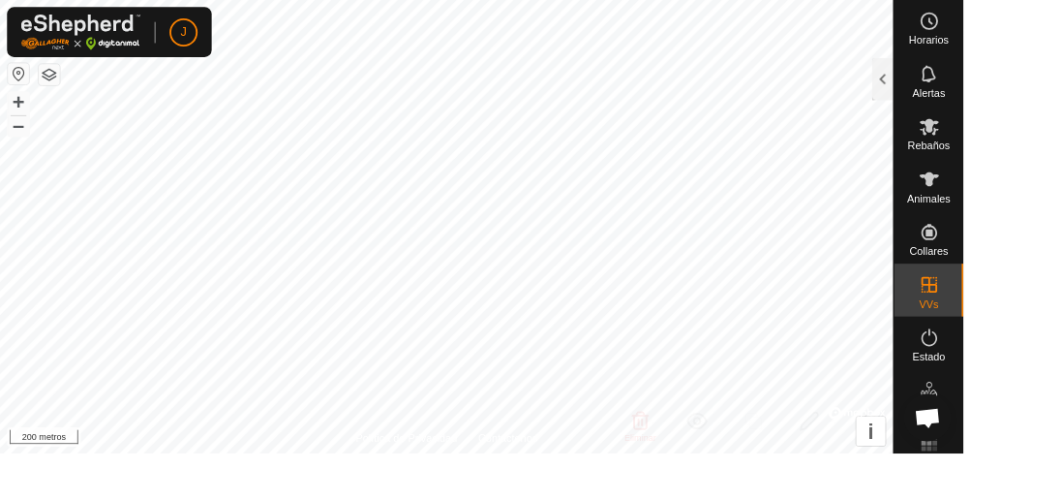
click at [1061, 499] on html "J Horarios Alertas Rebaños Animales Collares VVs Estado Infra Mapa de Calor Ayu…" at bounding box center [531, 250] width 1062 height 500
click at [1049, 486] on span "Chat abierto" at bounding box center [1023, 460] width 52 height 52
